Goal: Information Seeking & Learning: Learn about a topic

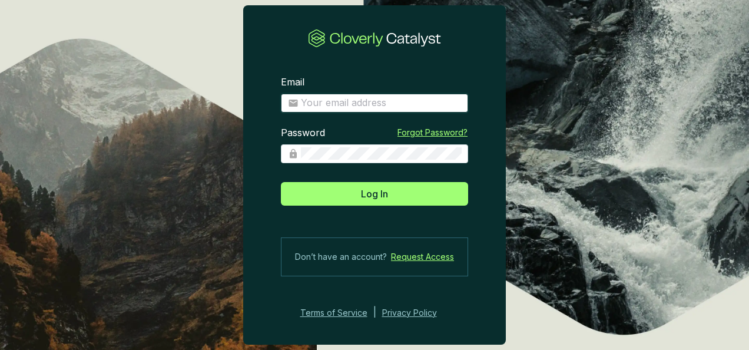
click at [367, 100] on input "Email" at bounding box center [381, 103] width 160 height 13
type input "gferraris@climeco.com"
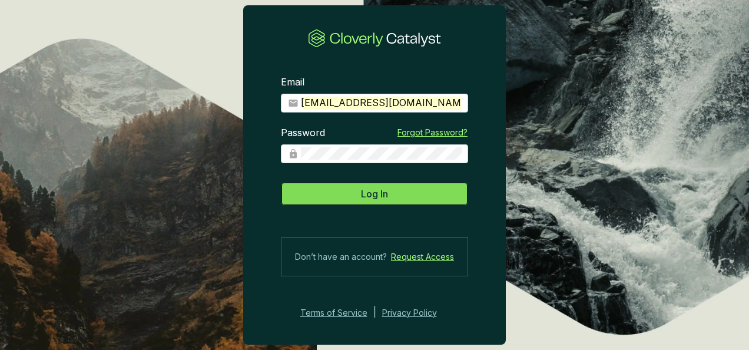
click at [371, 183] on button "Log In" at bounding box center [374, 194] width 187 height 24
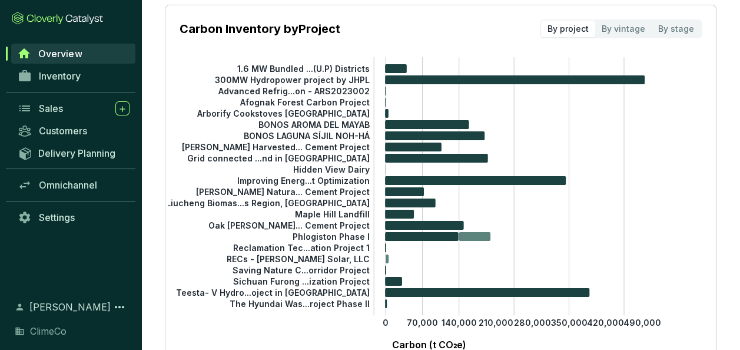
scroll to position [59, 0]
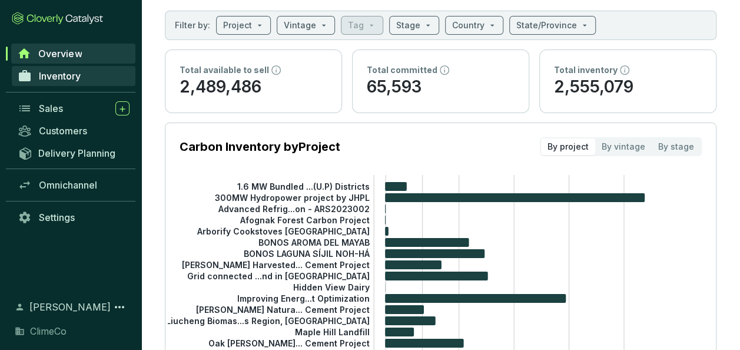
click at [67, 80] on span "Inventory" at bounding box center [60, 76] width 42 height 12
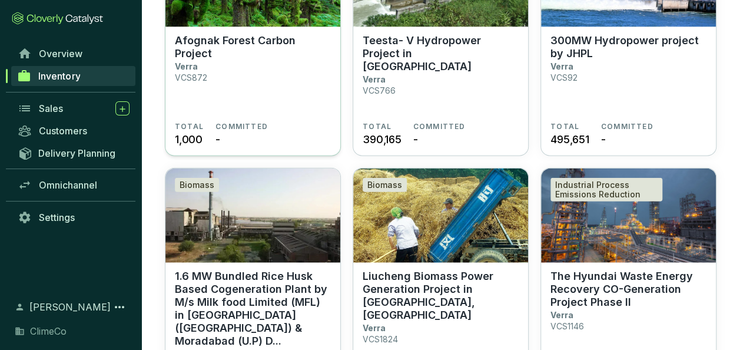
scroll to position [1178, 0]
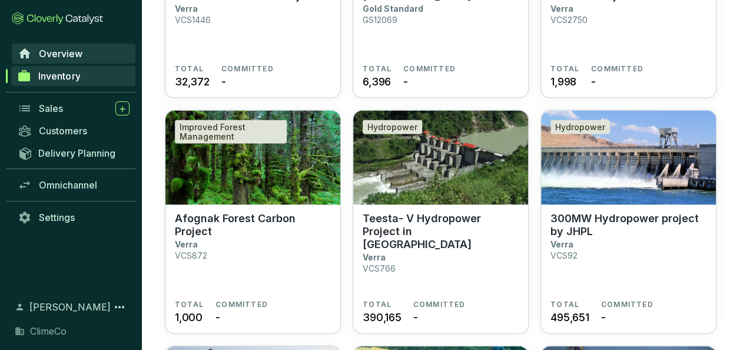
click at [114, 54] on link "Overview" at bounding box center [74, 54] width 124 height 20
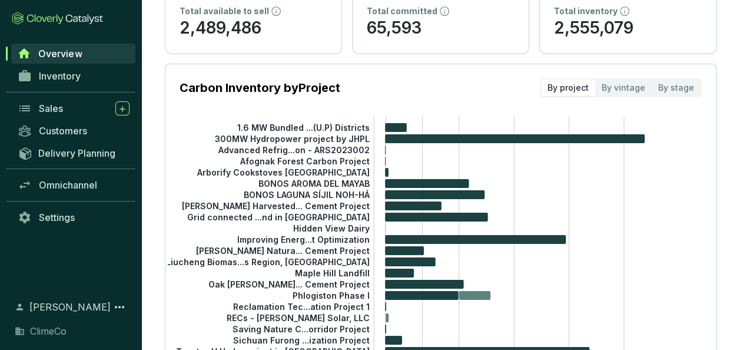
scroll to position [177, 0]
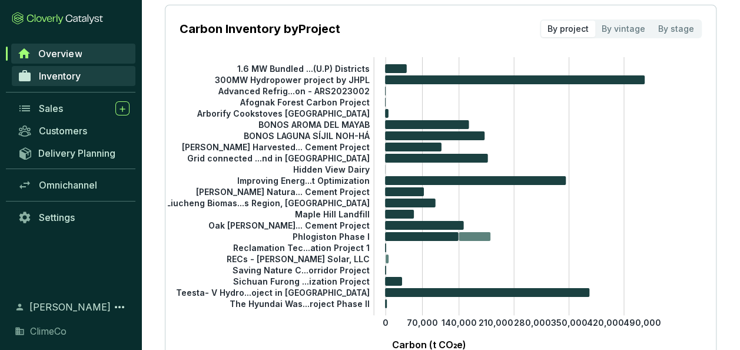
click at [88, 80] on link "Inventory" at bounding box center [74, 76] width 124 height 20
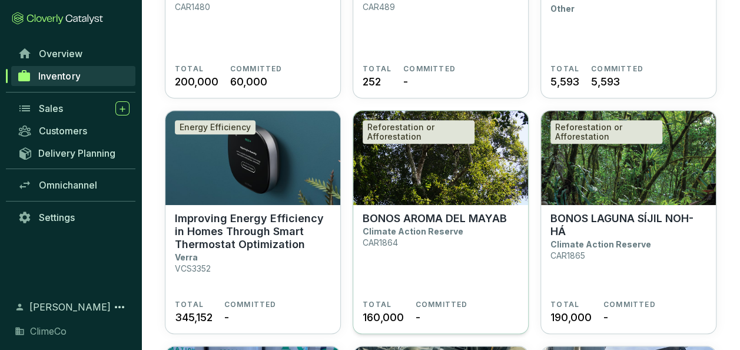
scroll to position [59, 0]
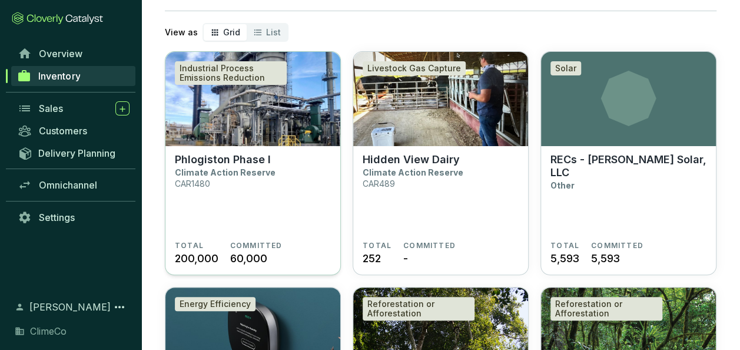
click at [277, 120] on img at bounding box center [252, 99] width 175 height 94
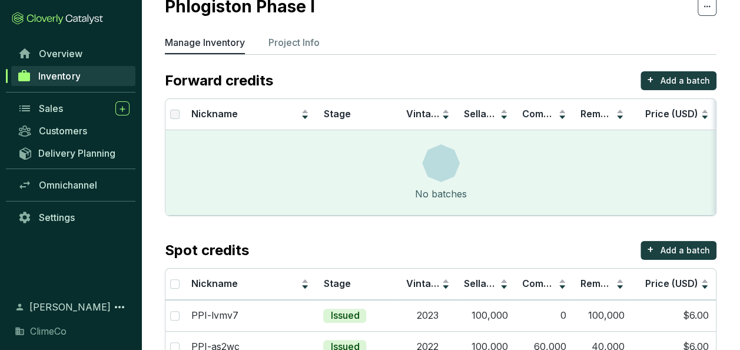
scroll to position [81, 0]
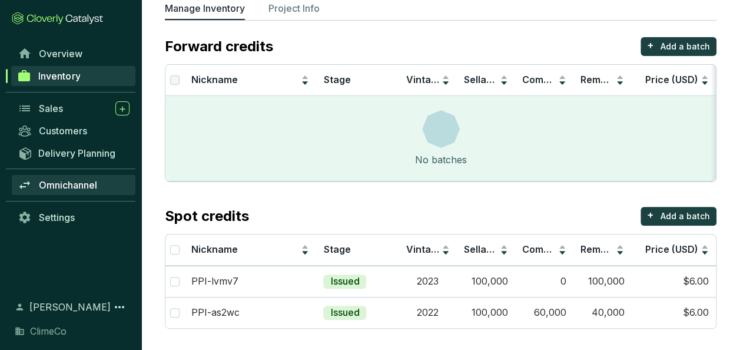
click at [71, 180] on span "Omnichannel" at bounding box center [68, 185] width 58 height 12
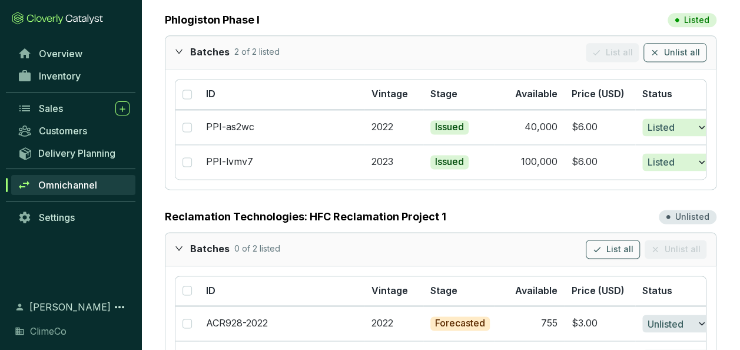
scroll to position [2826, 0]
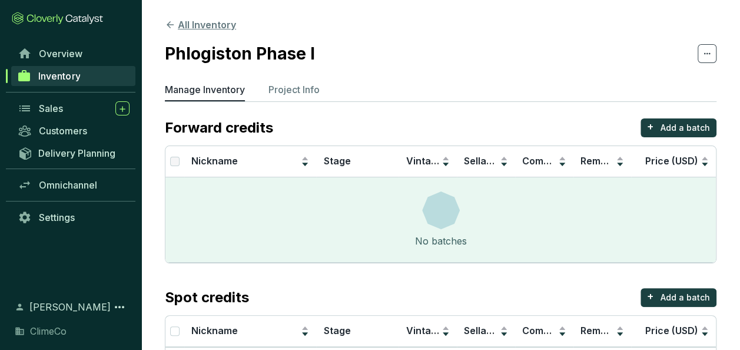
click at [206, 21] on button "All Inventory" at bounding box center [200, 25] width 71 height 14
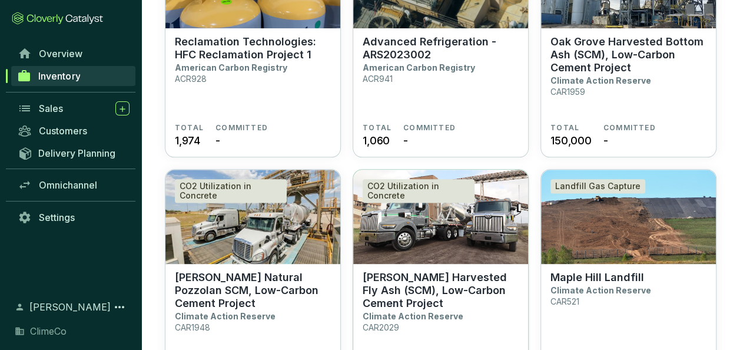
scroll to position [707, 0]
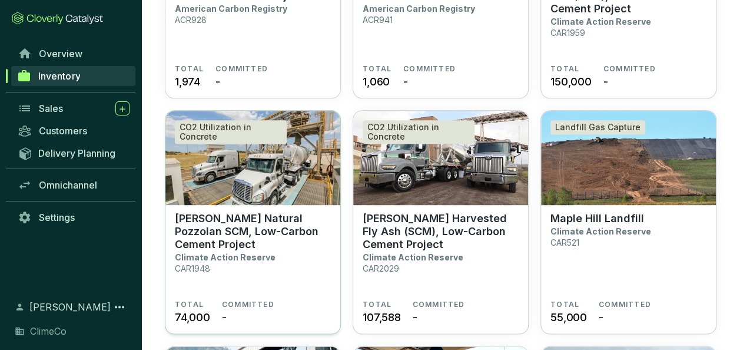
click at [307, 232] on p "[PERSON_NAME] Natural Pozzolan SCM, Low-Carbon Cement Project" at bounding box center [253, 231] width 156 height 39
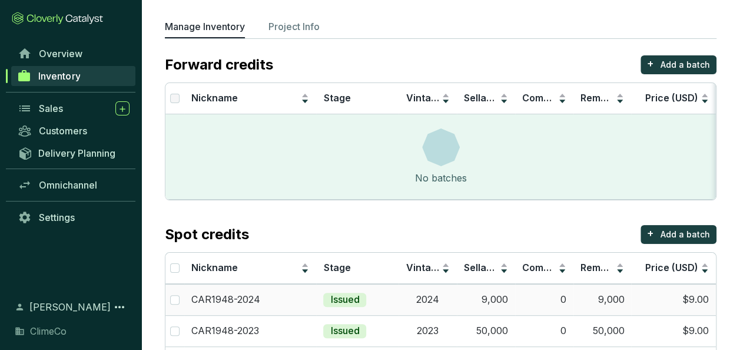
scroll to position [112, 0]
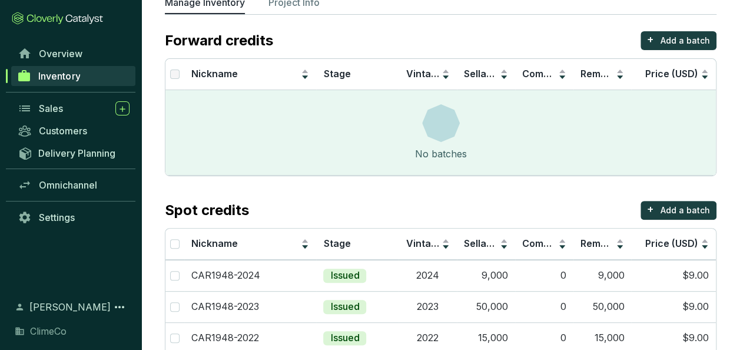
click at [92, 77] on link "Inventory" at bounding box center [73, 76] width 124 height 20
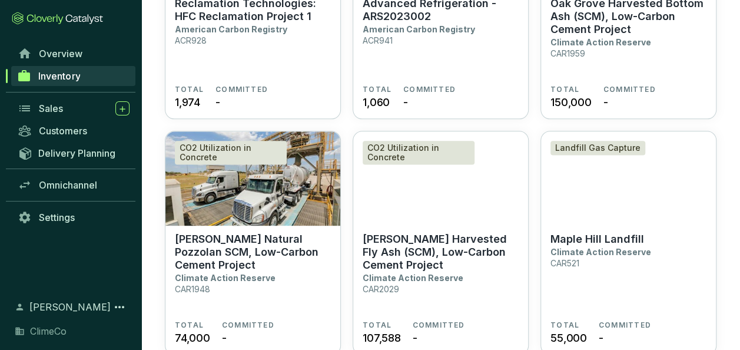
scroll to position [765, 0]
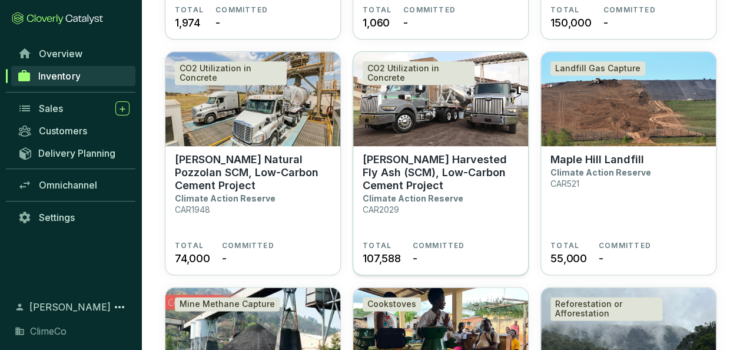
click at [447, 178] on p "[PERSON_NAME] Harvested Fly Ash (SCM), Low-Carbon Cement Project" at bounding box center [441, 172] width 156 height 39
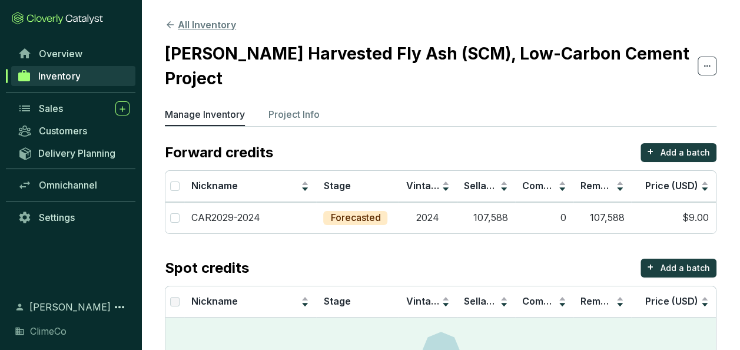
click at [195, 22] on button "All Inventory" at bounding box center [200, 25] width 71 height 14
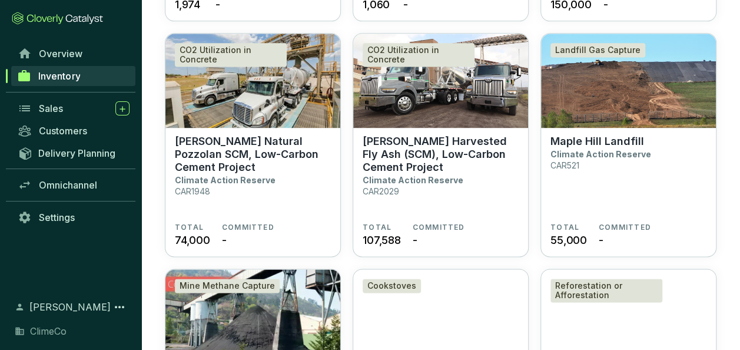
scroll to position [765, 0]
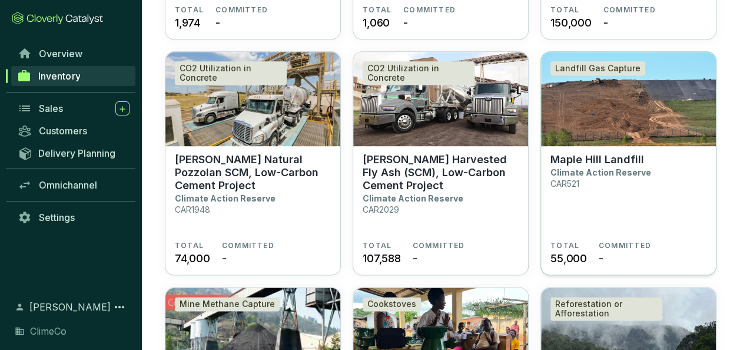
click at [599, 191] on section "Maple Hill Landfill Climate Action Reserve CAR521" at bounding box center [628, 197] width 156 height 88
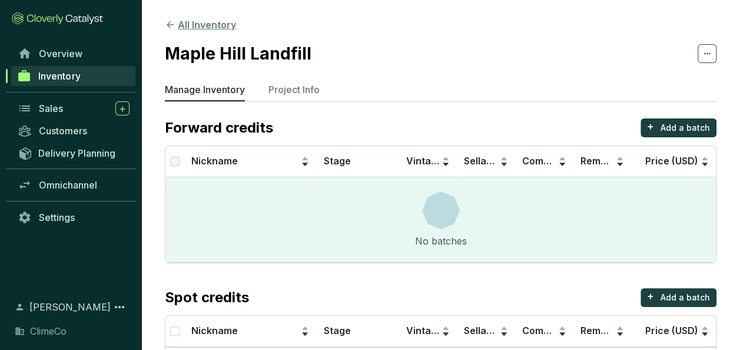
click at [199, 29] on button "All Inventory" at bounding box center [200, 25] width 71 height 14
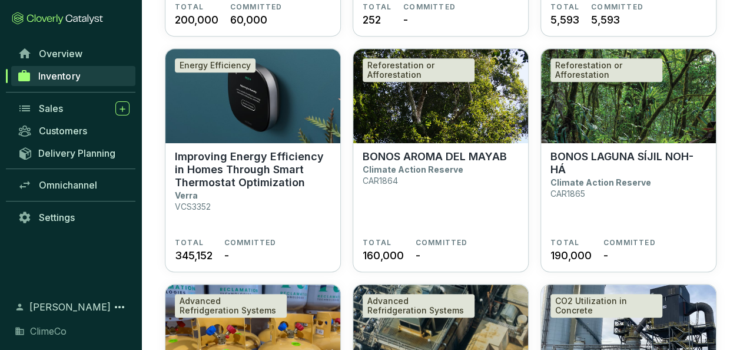
scroll to position [294, 0]
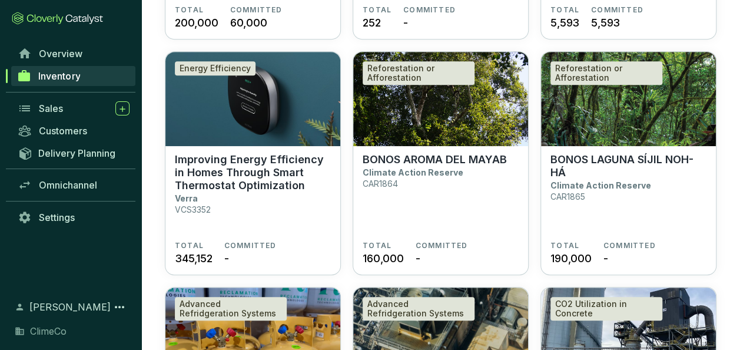
click at [18, 257] on div "Overview Inventory Sales Customers Delivery Planning Omnichannel Settings" at bounding box center [70, 163] width 141 height 243
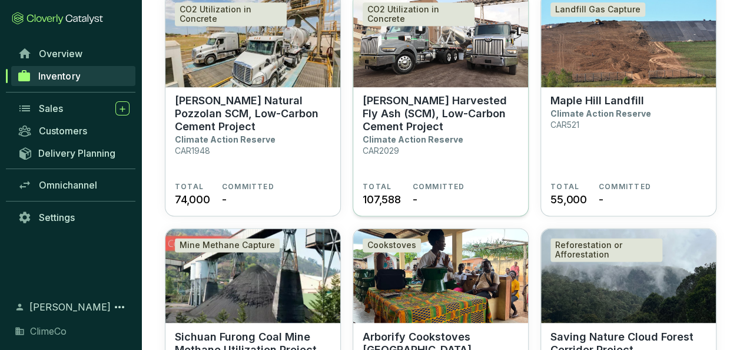
scroll to position [1001, 0]
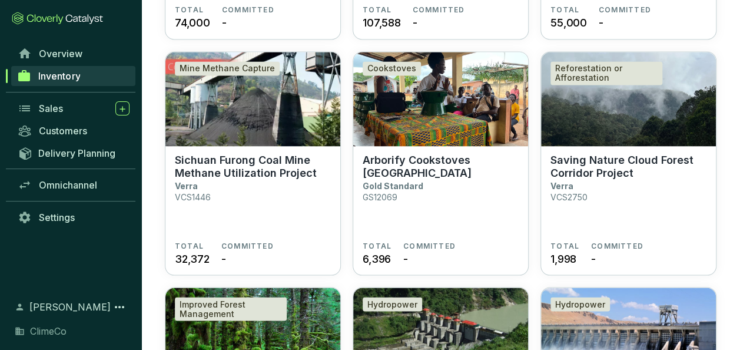
click at [731, 273] on section "Inventory Export + Add a project View as Grid List Industrial Process Emissions…" at bounding box center [440, 5] width 599 height 2013
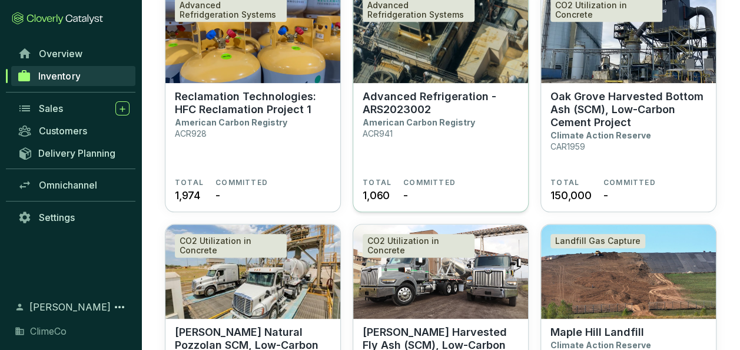
scroll to position [648, 0]
